Goal: Task Accomplishment & Management: Use online tool/utility

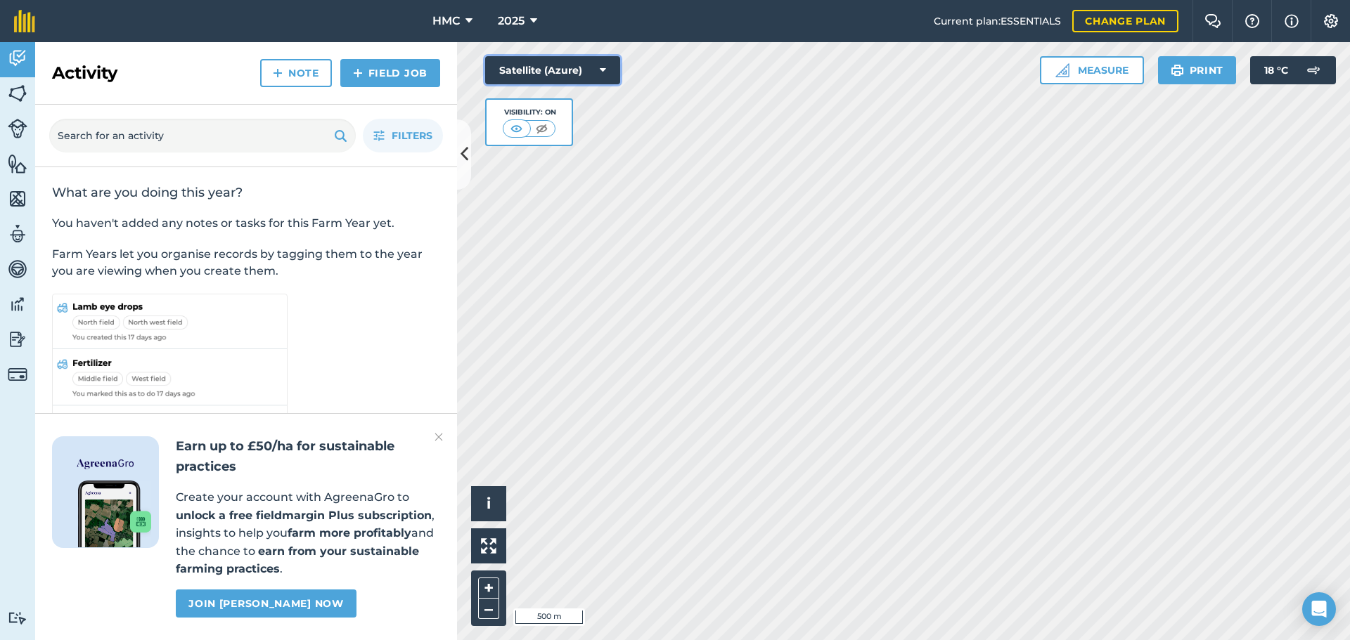
click at [555, 77] on button "Satellite (Azure)" at bounding box center [552, 70] width 135 height 28
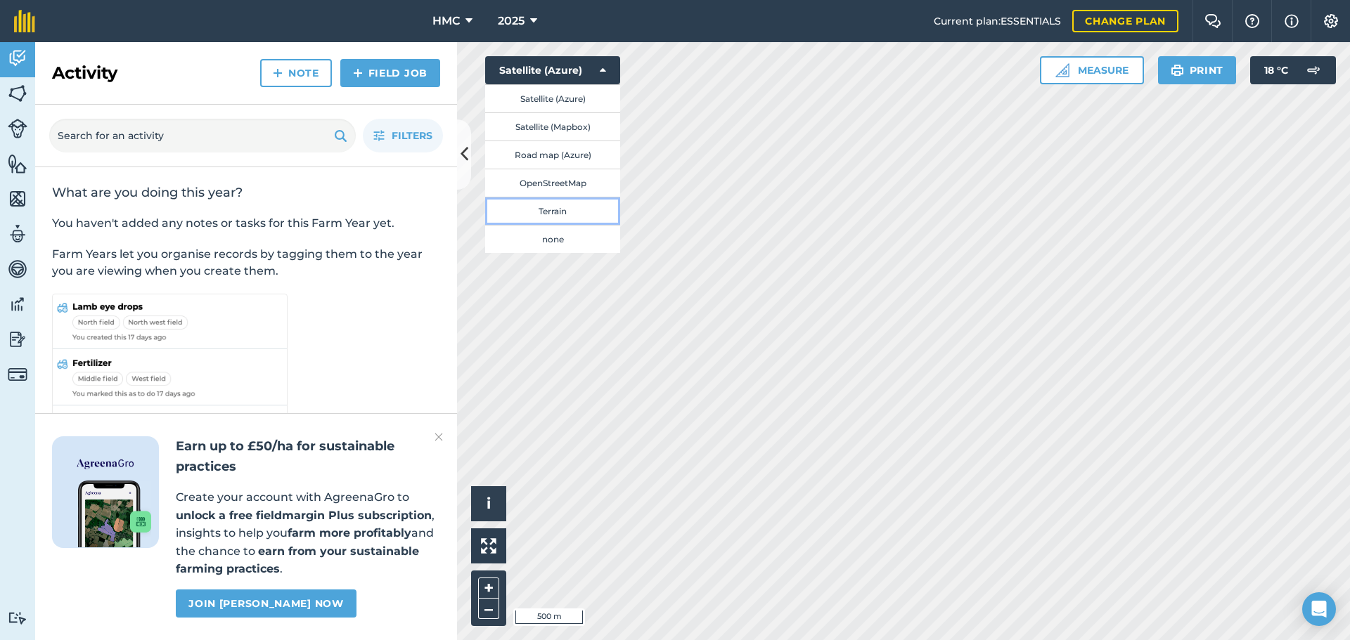
click at [574, 206] on button "Terrain" at bounding box center [552, 211] width 135 height 28
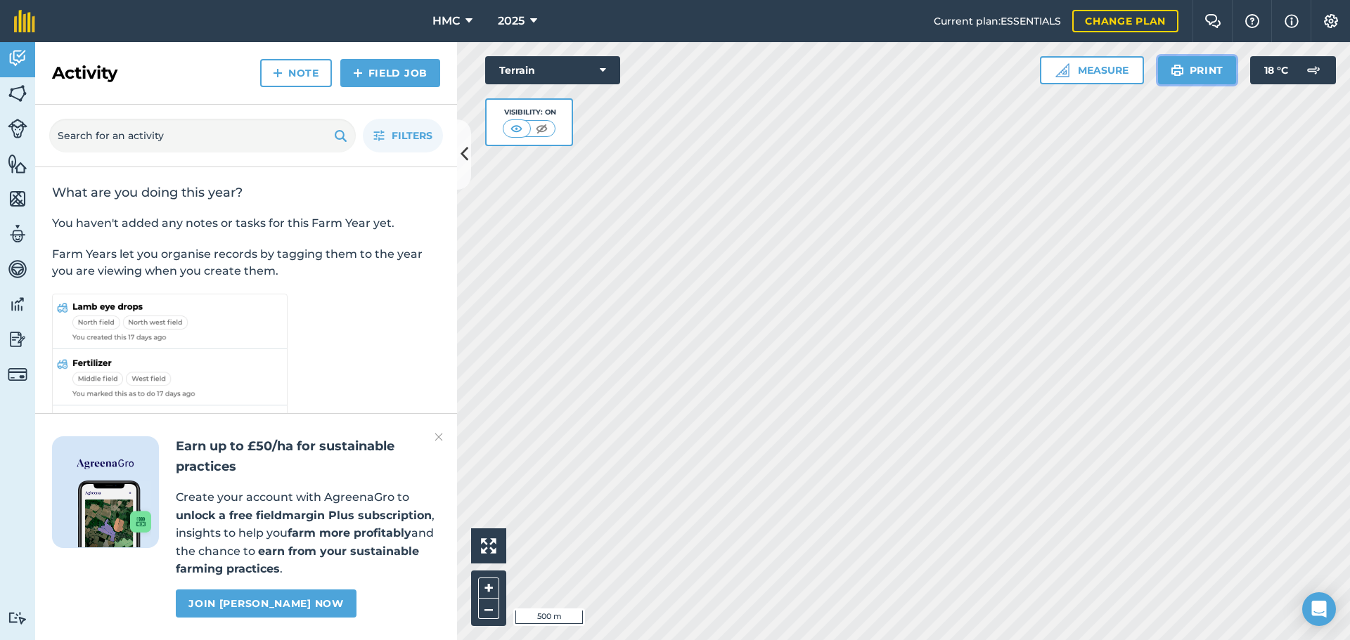
click at [1192, 66] on button "Print" at bounding box center [1197, 70] width 79 height 28
click at [1198, 58] on button "Print" at bounding box center [1197, 70] width 79 height 28
